Goal: Transaction & Acquisition: Purchase product/service

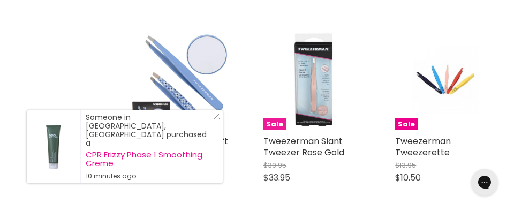
scroll to position [694, 0]
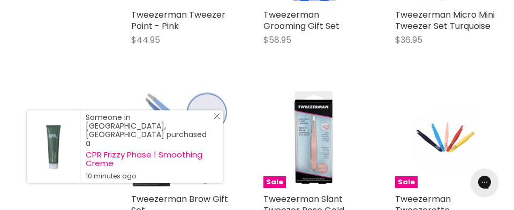
click at [218, 119] on line "Close Icon" at bounding box center [216, 116] width 5 height 5
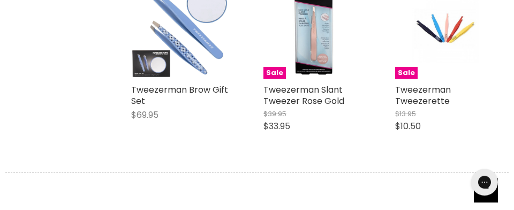
scroll to position [752, 0]
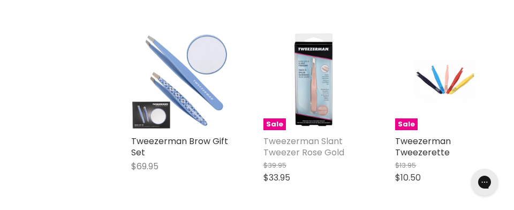
click at [288, 146] on link "Tweezerman Slant Tweezer Rose Gold" at bounding box center [304, 147] width 81 height 24
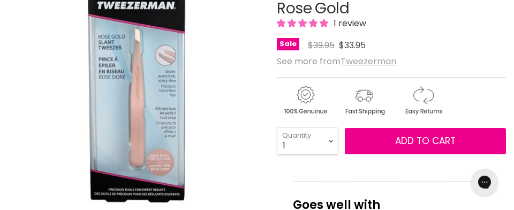
scroll to position [174, 0]
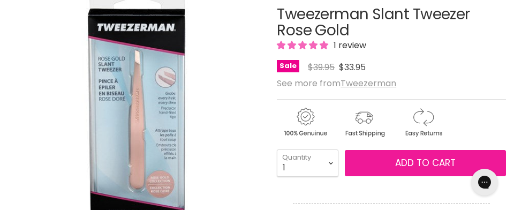
click at [398, 166] on span "Add to cart" at bounding box center [425, 162] width 61 height 13
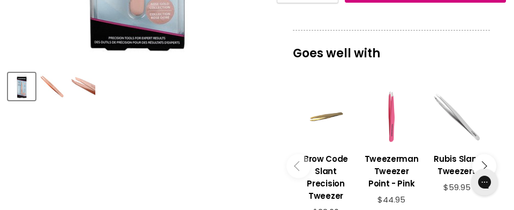
scroll to position [405, 0]
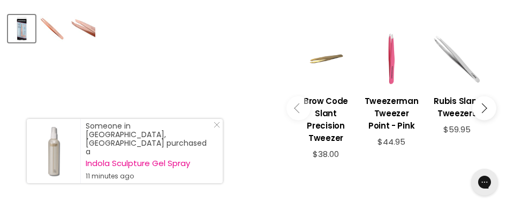
click at [482, 110] on button "Main content" at bounding box center [485, 108] width 24 height 24
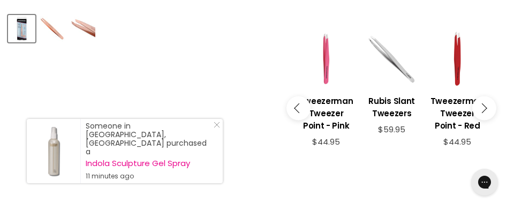
click at [483, 110] on button "Main content" at bounding box center [485, 108] width 24 height 24
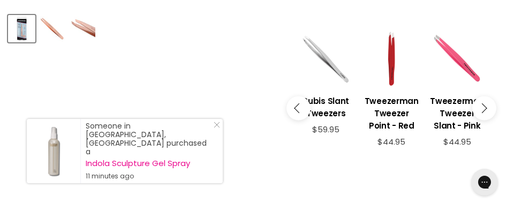
click at [483, 111] on button "Main content" at bounding box center [485, 108] width 24 height 24
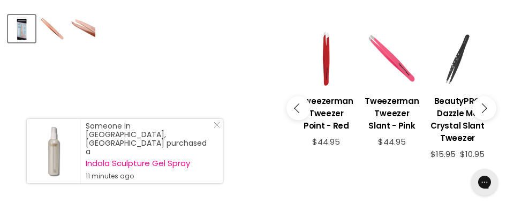
click at [483, 111] on button "Main content" at bounding box center [485, 108] width 24 height 24
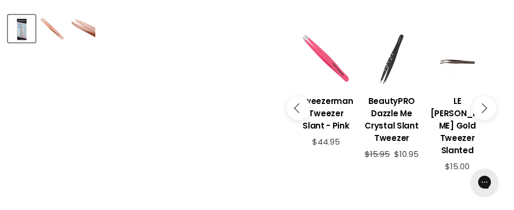
click at [492, 102] on button "Main content" at bounding box center [485, 108] width 24 height 24
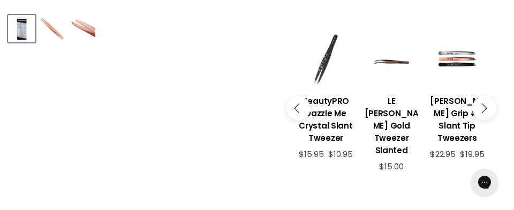
click at [492, 102] on button "Main content" at bounding box center [485, 108] width 24 height 24
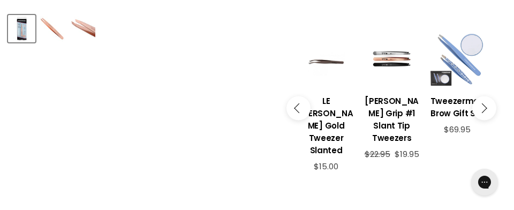
click at [492, 102] on button "Main content" at bounding box center [485, 108] width 24 height 24
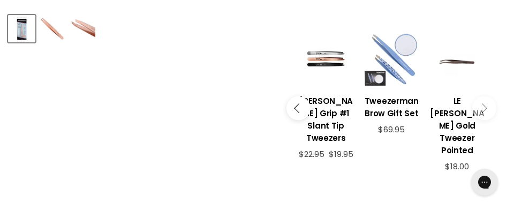
click at [488, 101] on button "Main content" at bounding box center [485, 108] width 24 height 24
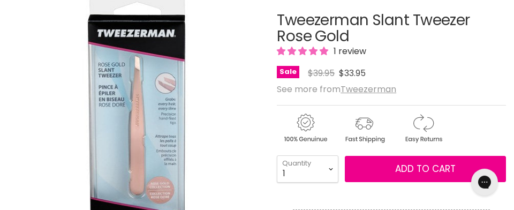
scroll to position [174, 0]
